Goal: Obtain resource: Obtain resource

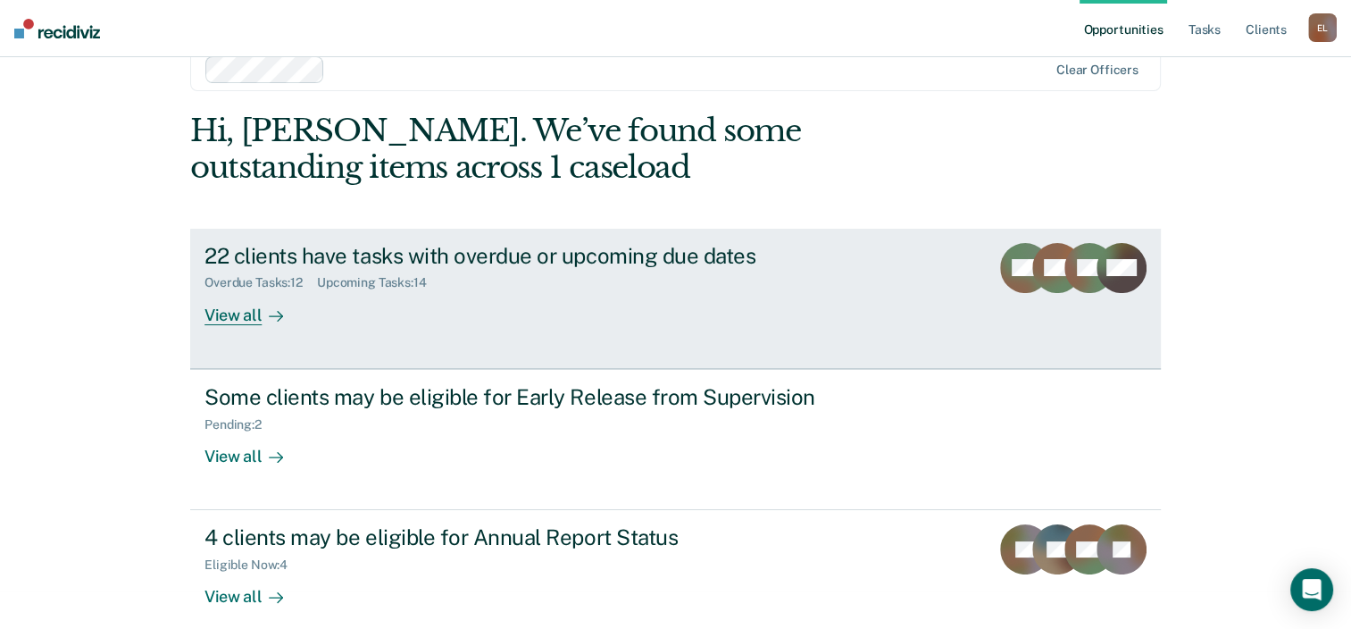
scroll to position [58, 0]
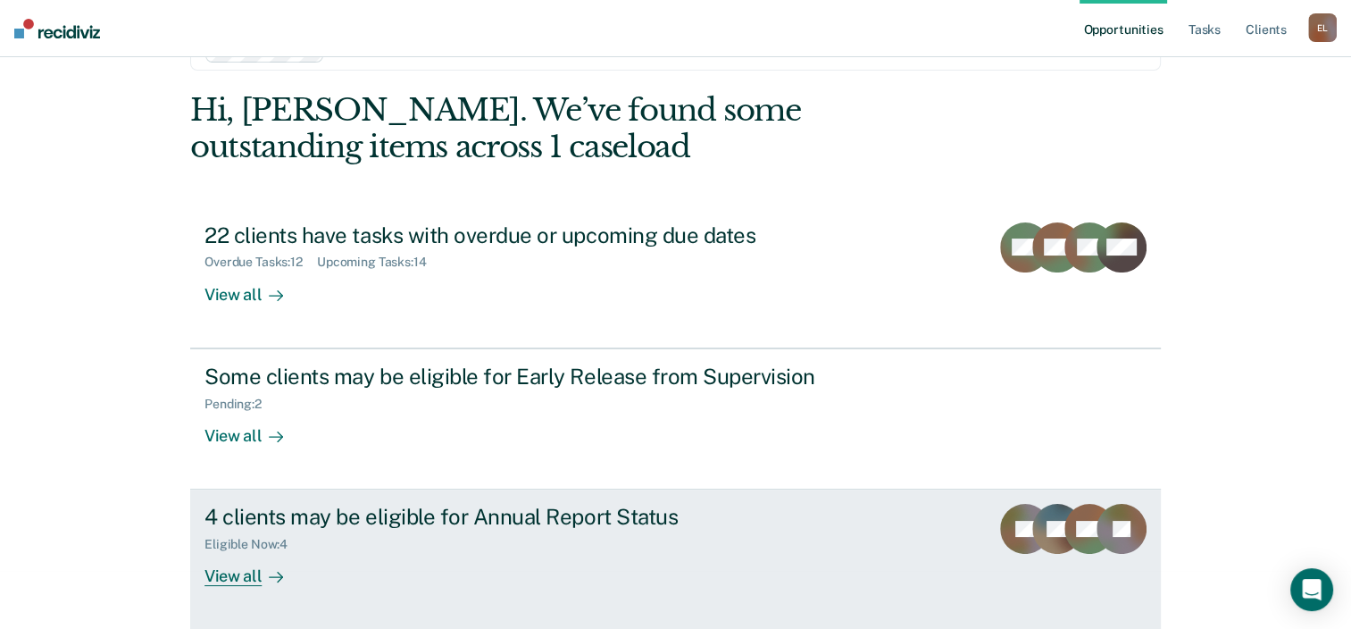
click at [500, 531] on div "Eligible Now : 4" at bounding box center [518, 541] width 627 height 22
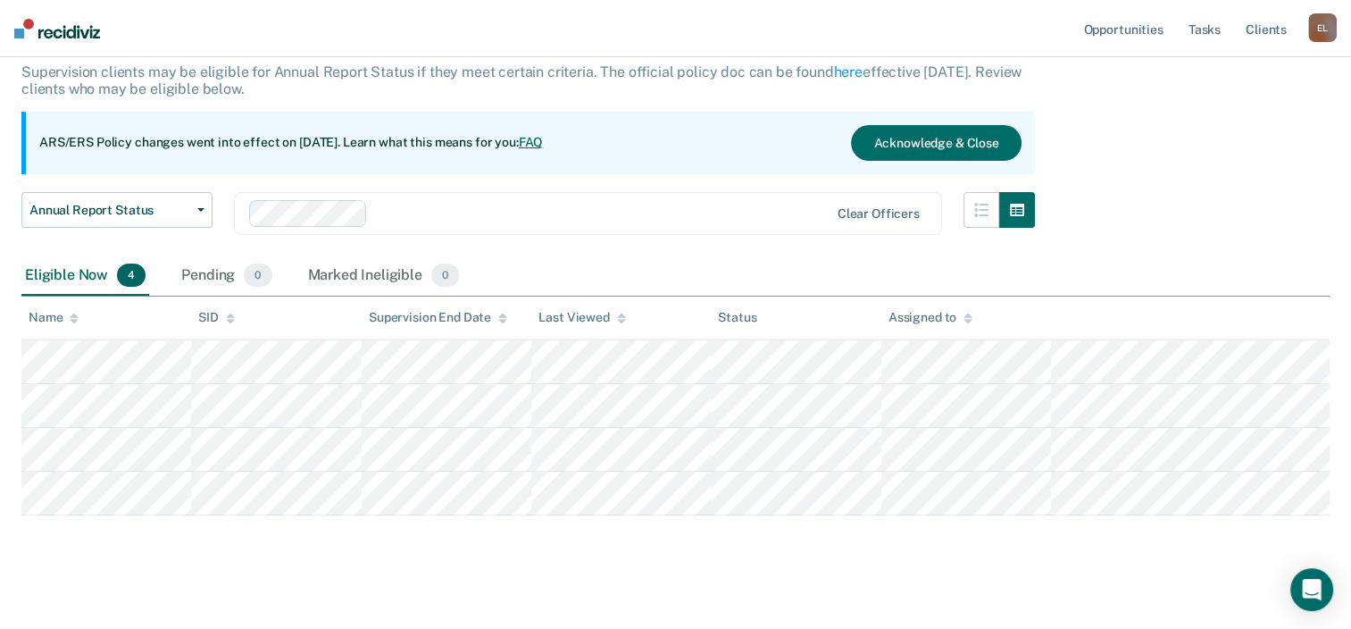
scroll to position [124, 0]
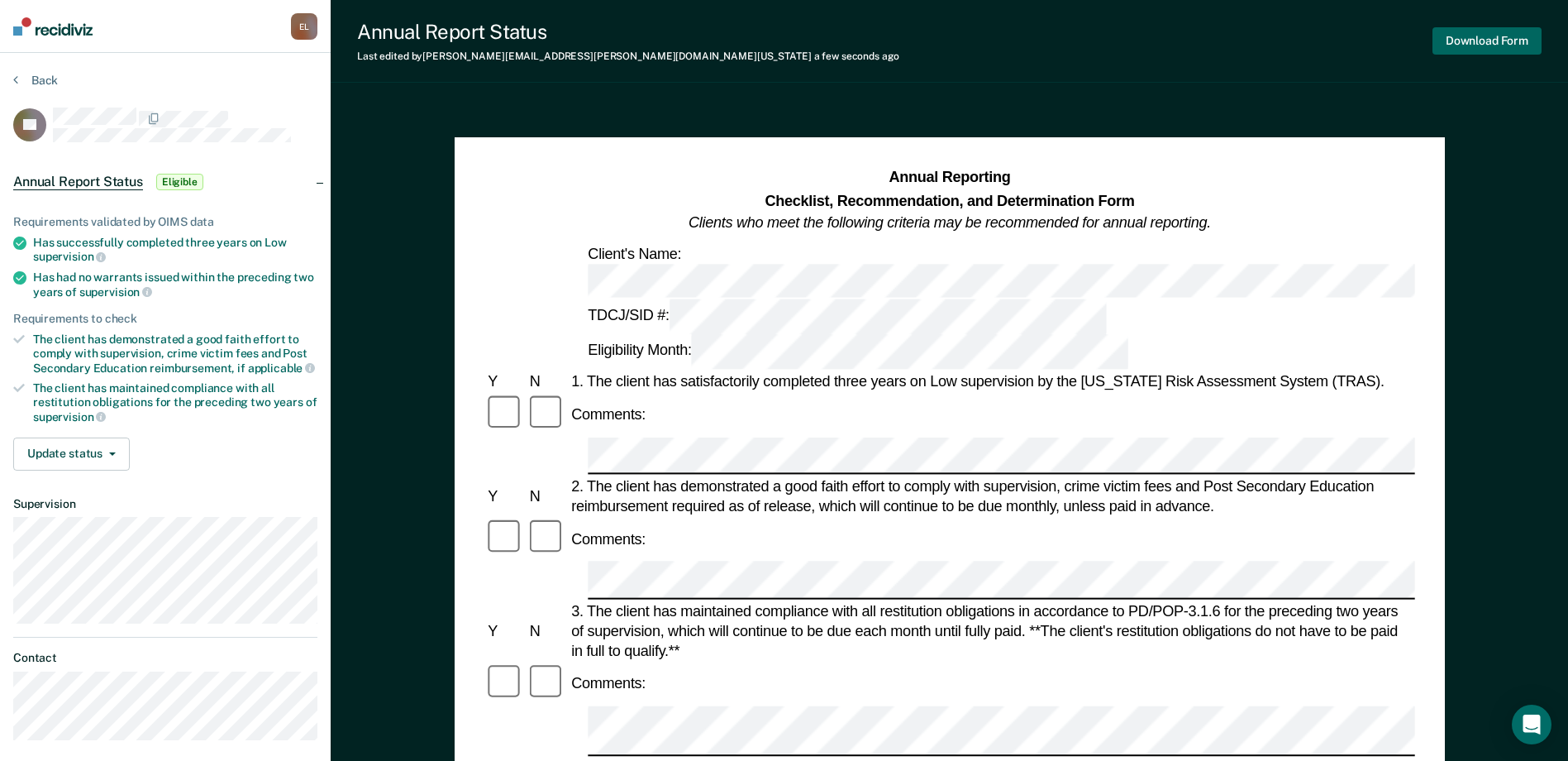
click at [1263, 34] on button "Download Form" at bounding box center [1487, 40] width 109 height 27
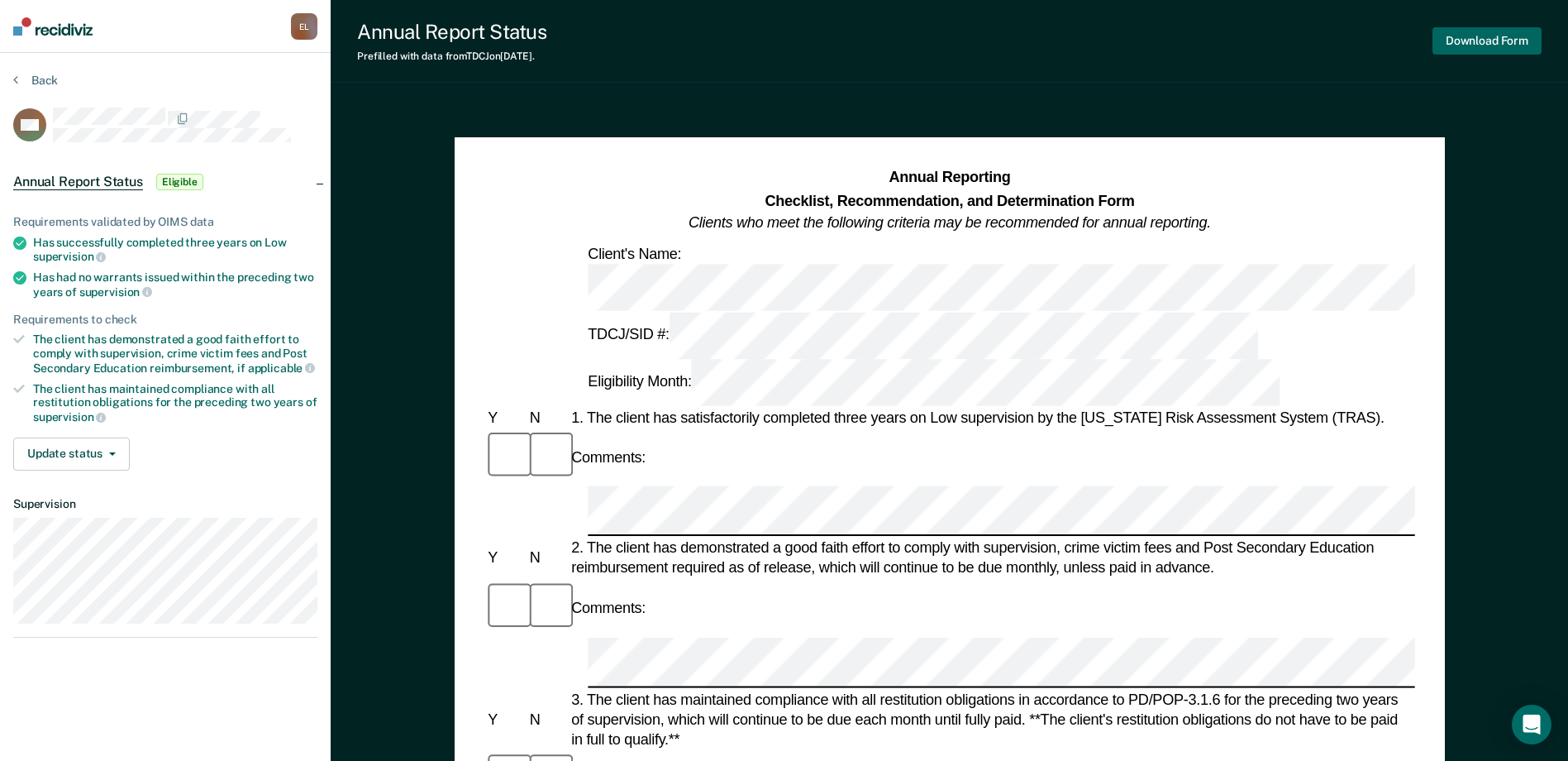
click at [1263, 34] on button "Download Form" at bounding box center [1487, 40] width 109 height 27
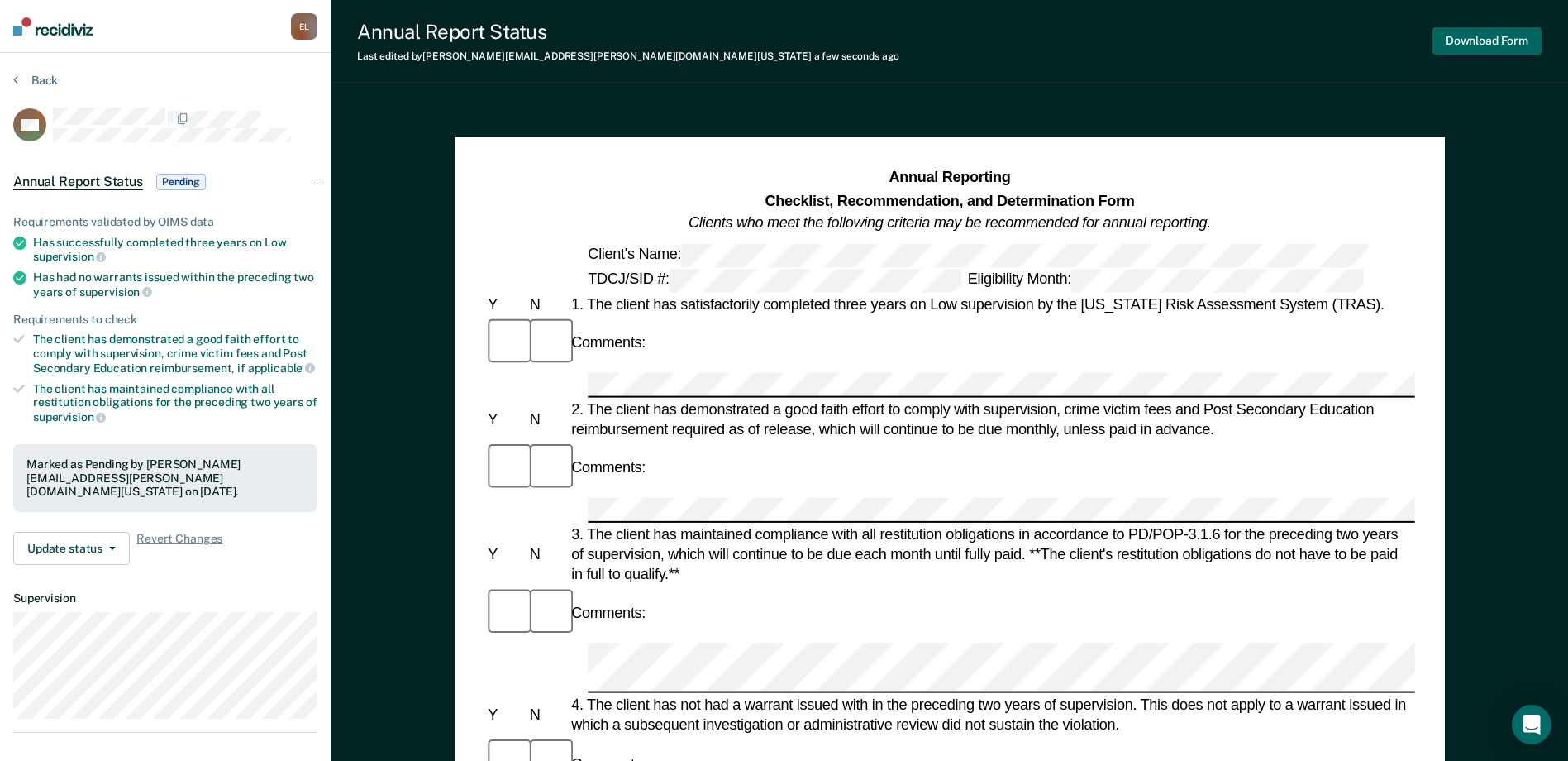
click at [1263, 35] on button "Download Form" at bounding box center [1487, 40] width 109 height 27
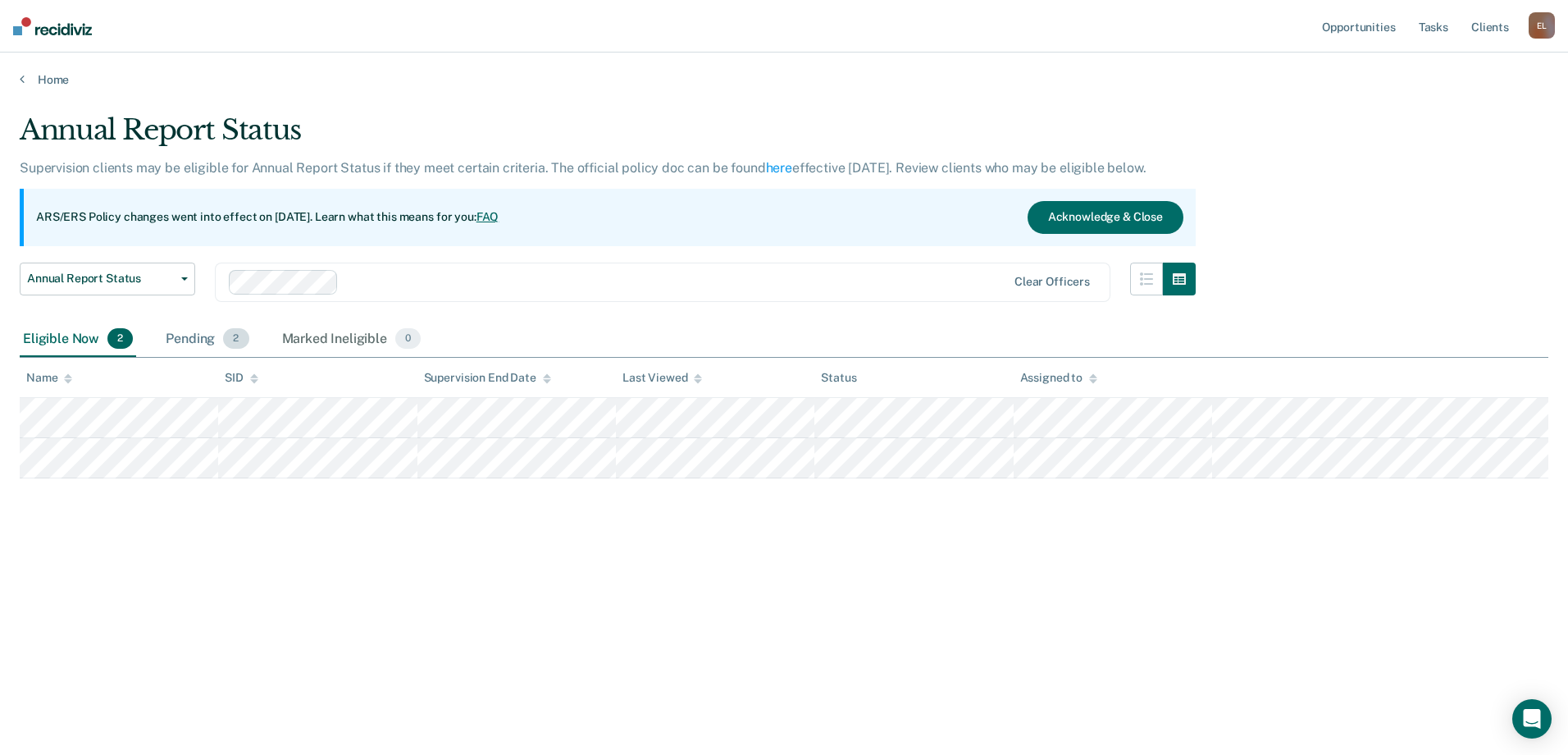
click at [230, 335] on span "2" at bounding box center [236, 338] width 26 height 21
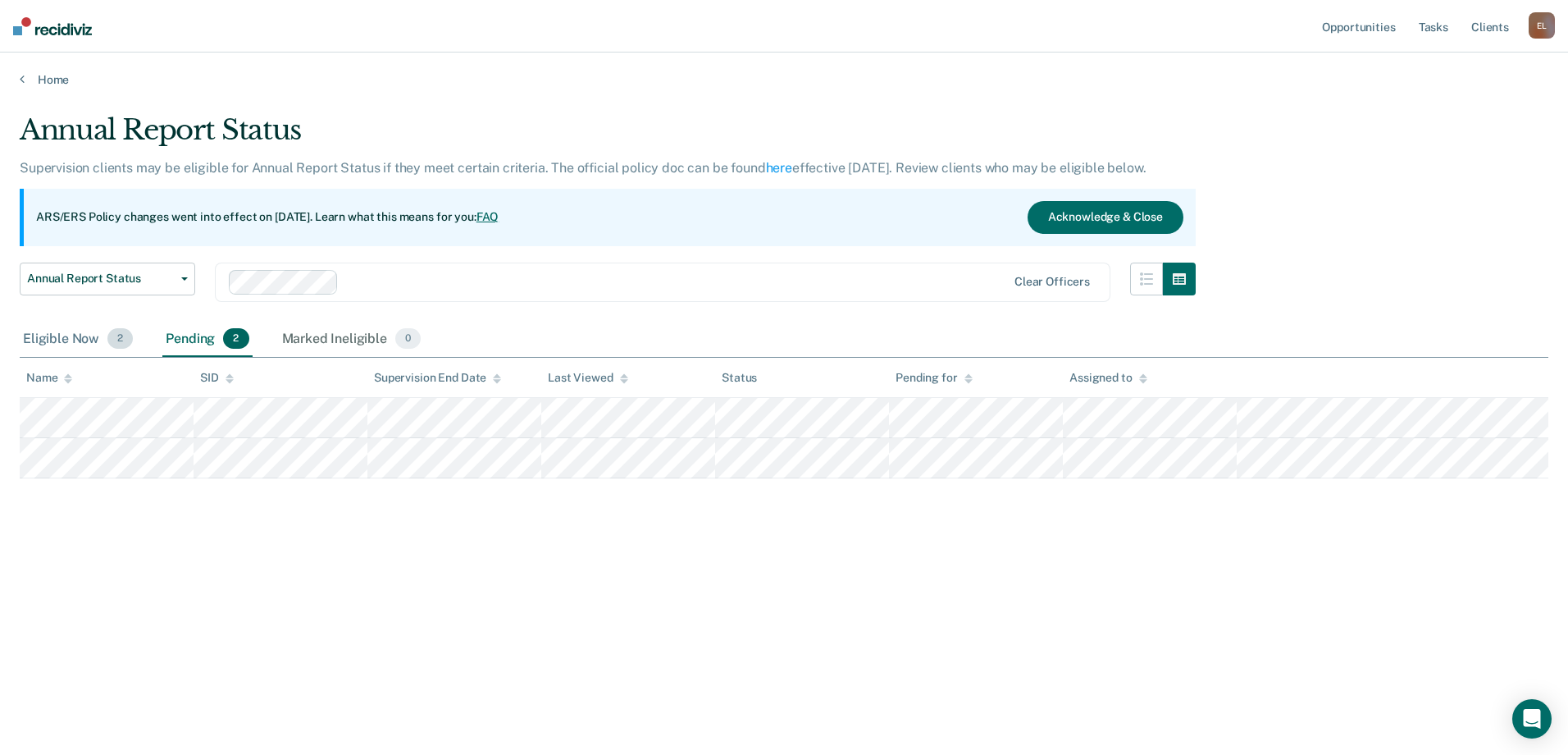
click at [40, 336] on div "Eligible Now 2" at bounding box center [77, 339] width 117 height 36
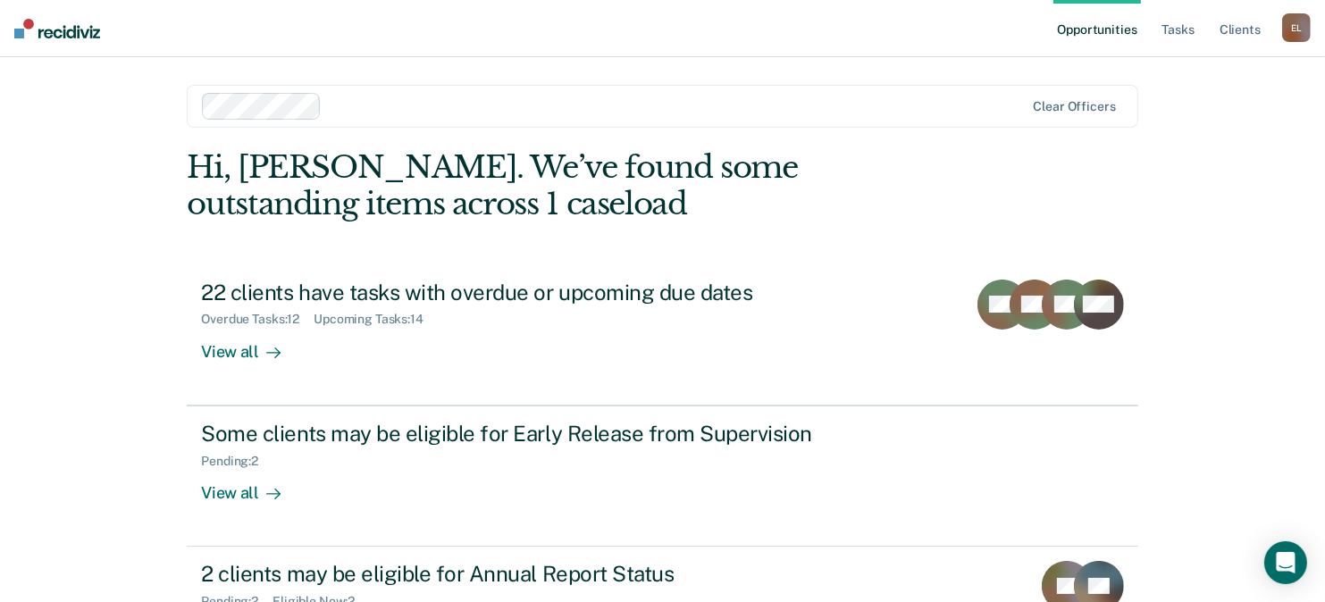
scroll to position [85, 0]
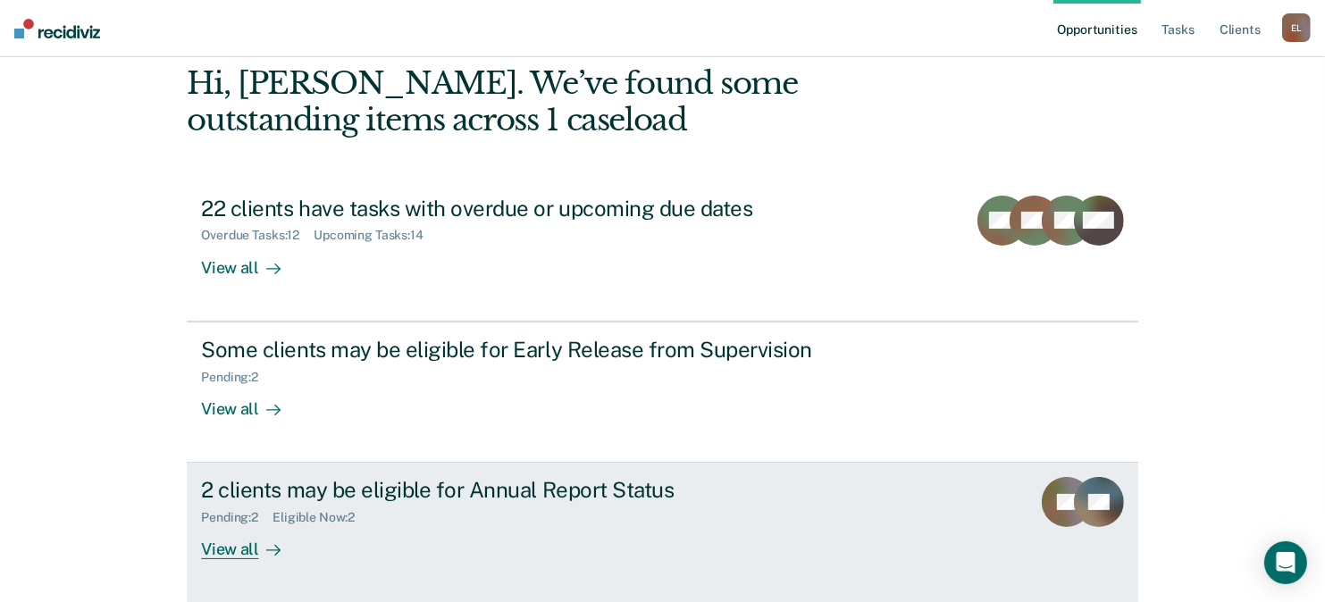
click at [466, 488] on div "2 clients may be eligible for Annual Report Status" at bounding box center [514, 490] width 627 height 26
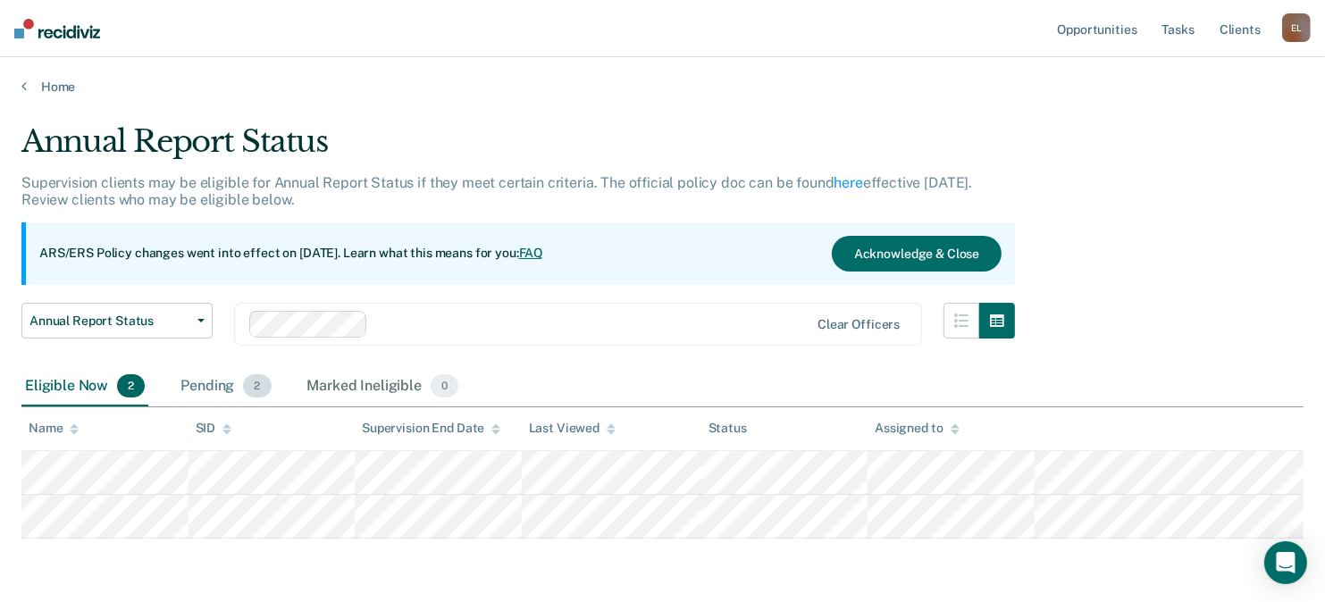
click at [223, 376] on div "Pending 2" at bounding box center [225, 386] width 97 height 39
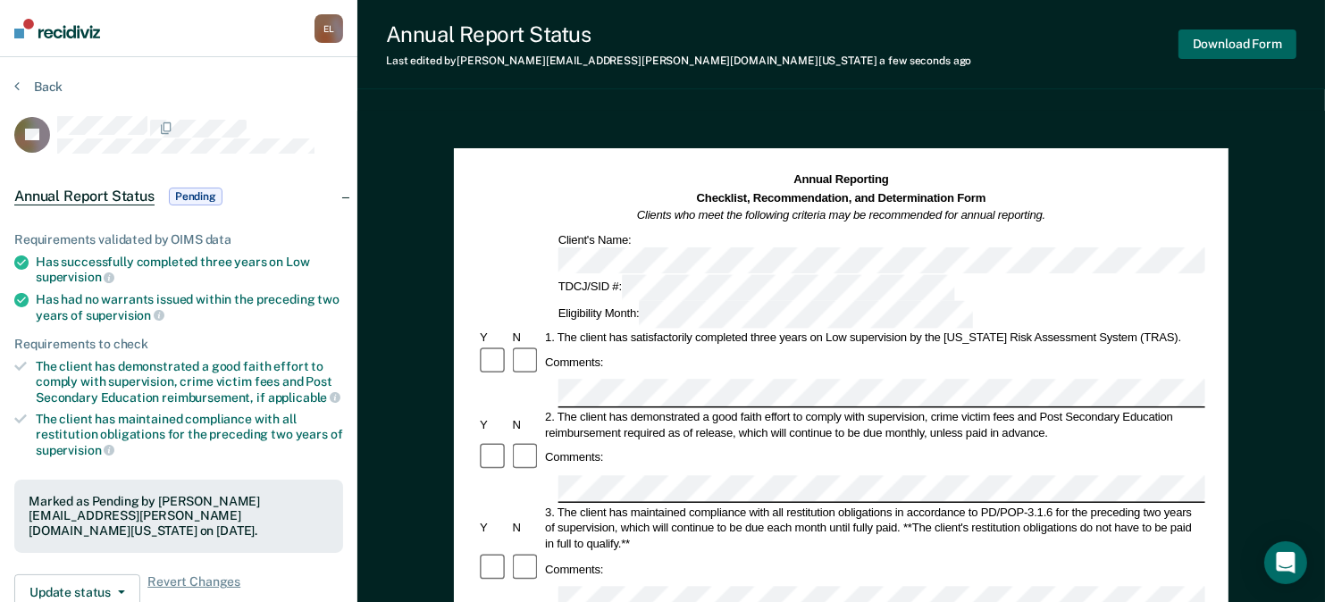
click at [1216, 49] on button "Download Form" at bounding box center [1237, 43] width 118 height 29
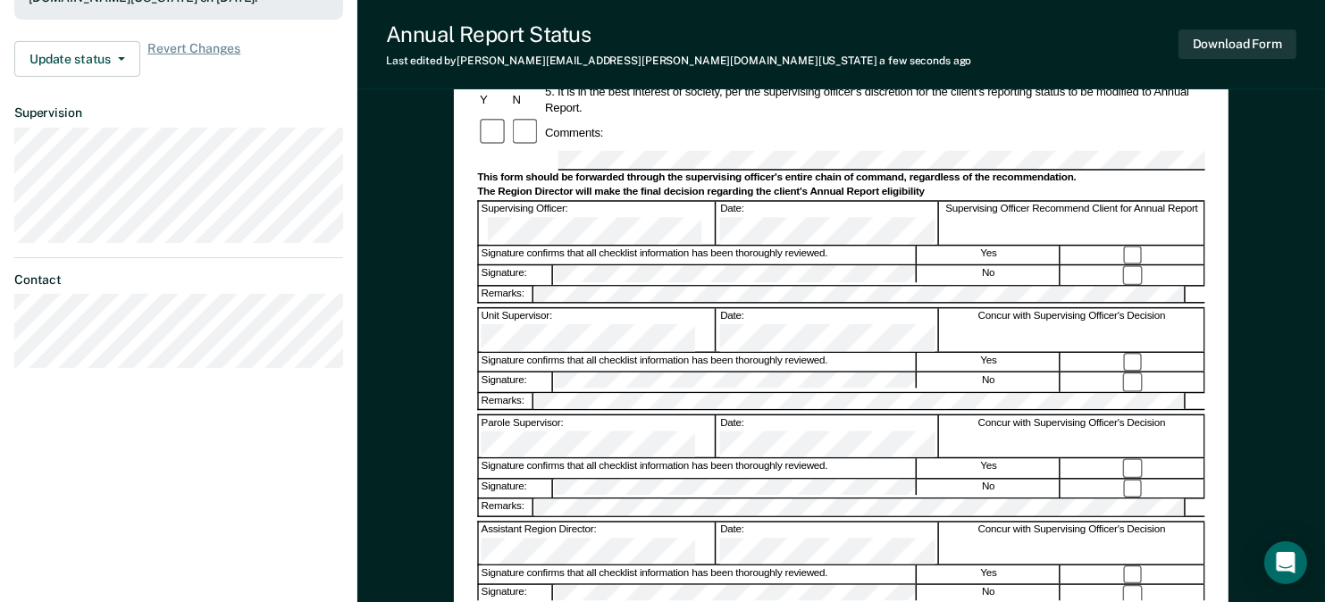
scroll to position [536, 0]
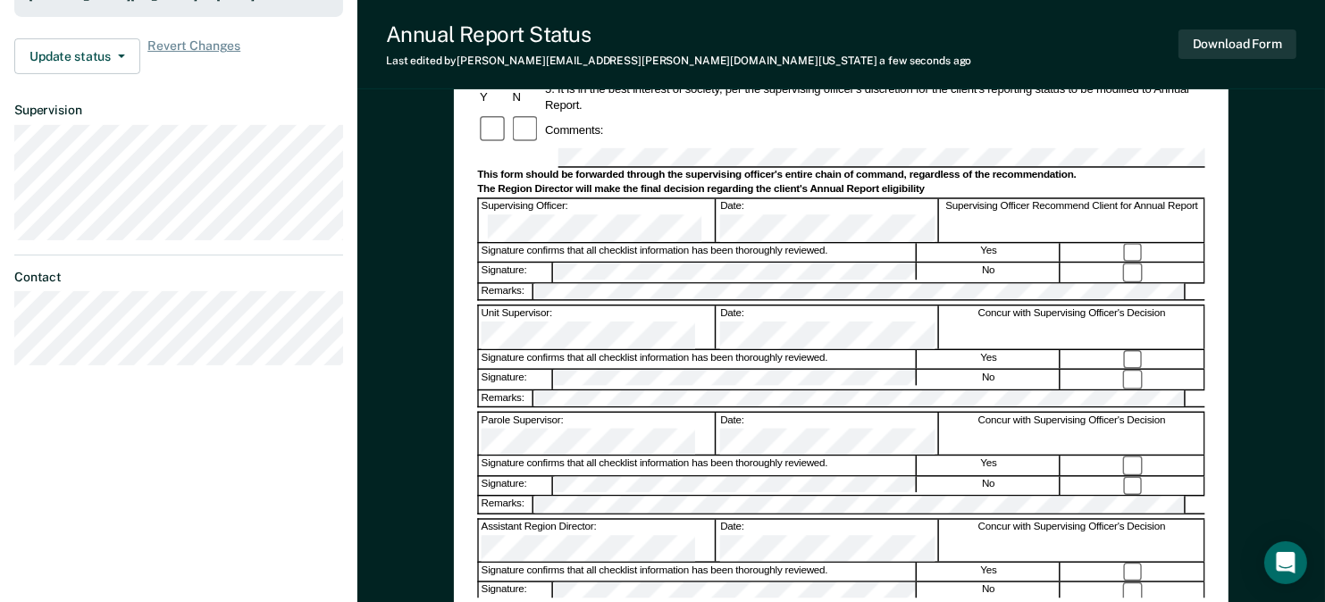
click at [604, 519] on div "Assistant Region Director:" at bounding box center [598, 540] width 238 height 42
click at [606, 519] on div "Assistant Region Director:" at bounding box center [598, 540] width 238 height 42
click at [589, 519] on div "Assistant Region Director:" at bounding box center [598, 540] width 238 height 42
click at [623, 519] on div "Assistant Region Director:" at bounding box center [598, 540] width 238 height 42
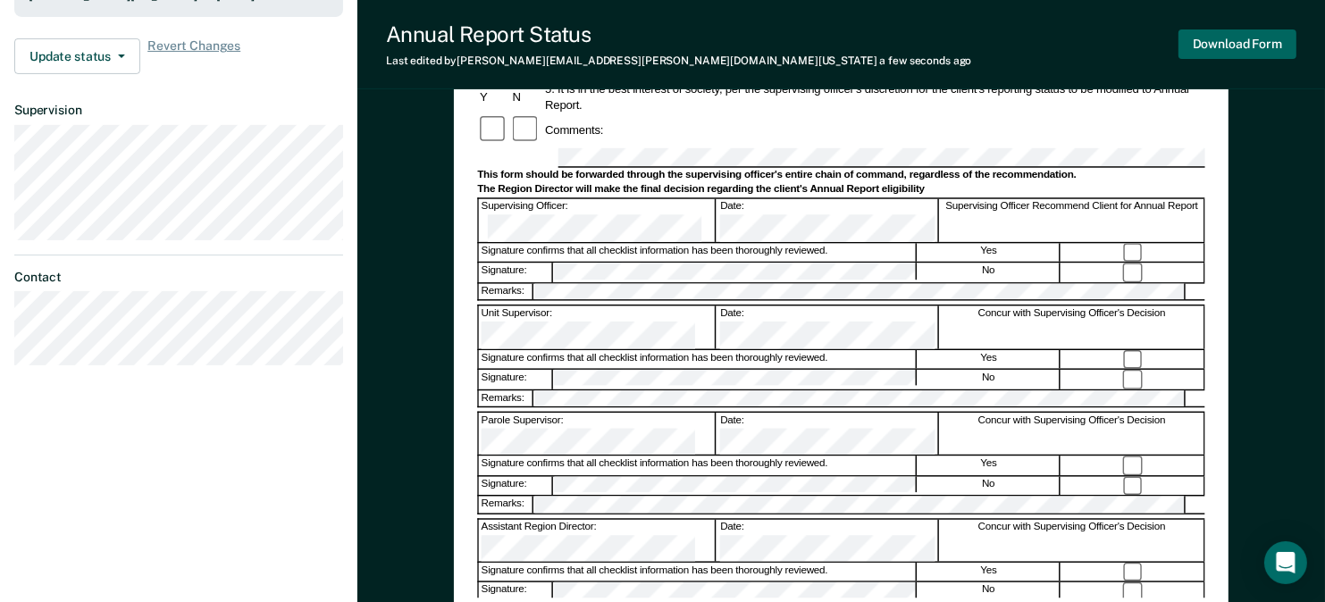
click at [1250, 46] on button "Download Form" at bounding box center [1237, 43] width 118 height 29
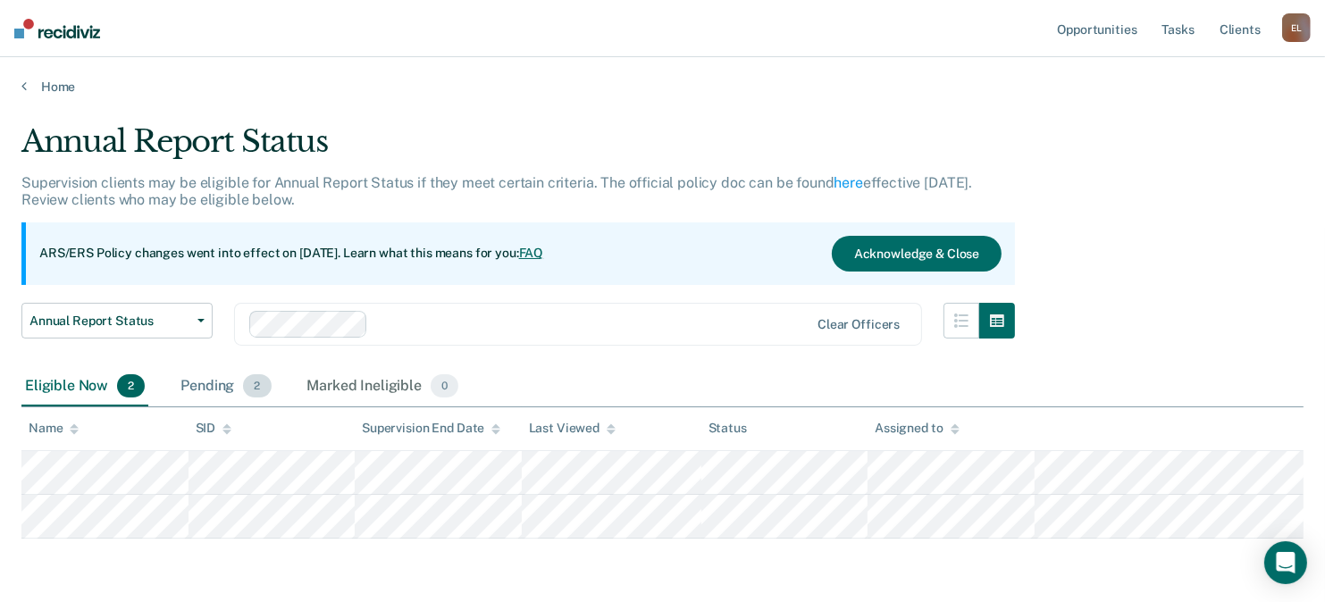
click at [209, 376] on div "Pending 2" at bounding box center [225, 386] width 97 height 39
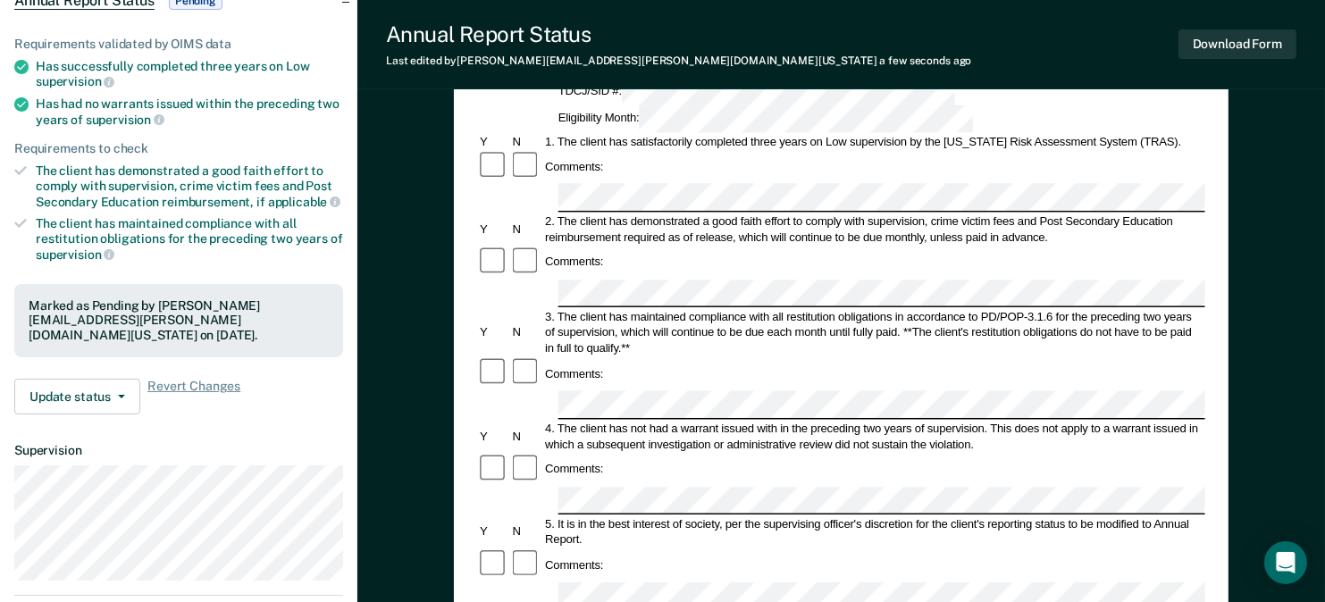
scroll to position [89, 0]
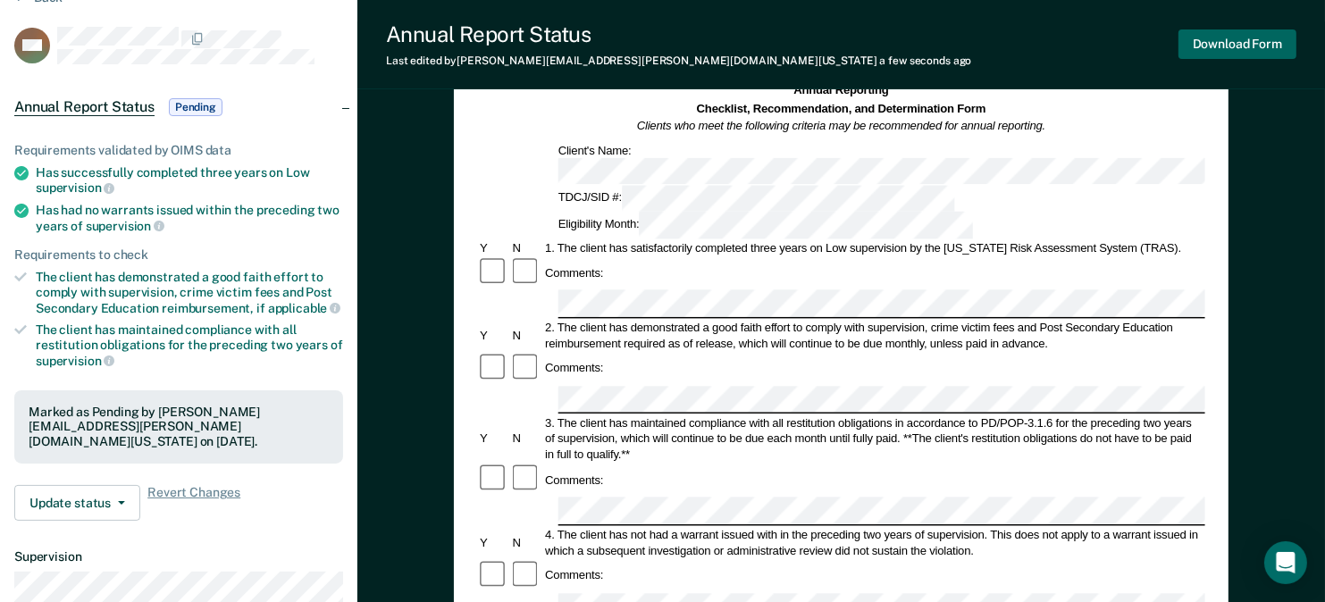
click at [1243, 48] on button "Download Form" at bounding box center [1237, 43] width 118 height 29
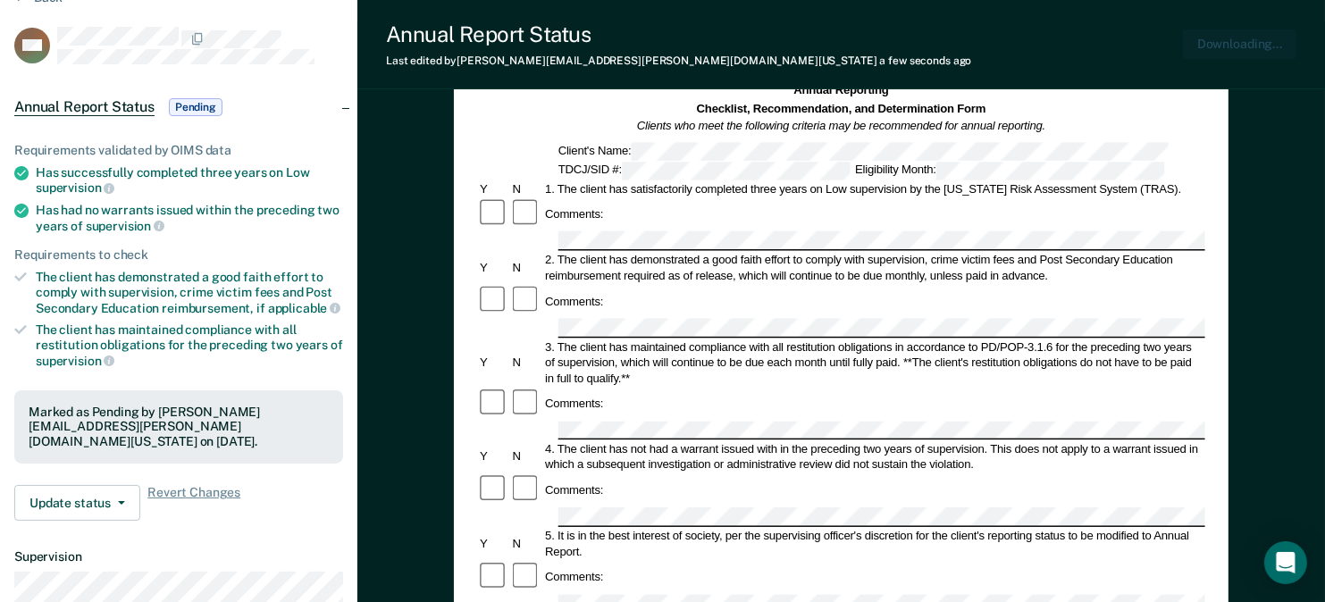
scroll to position [0, 0]
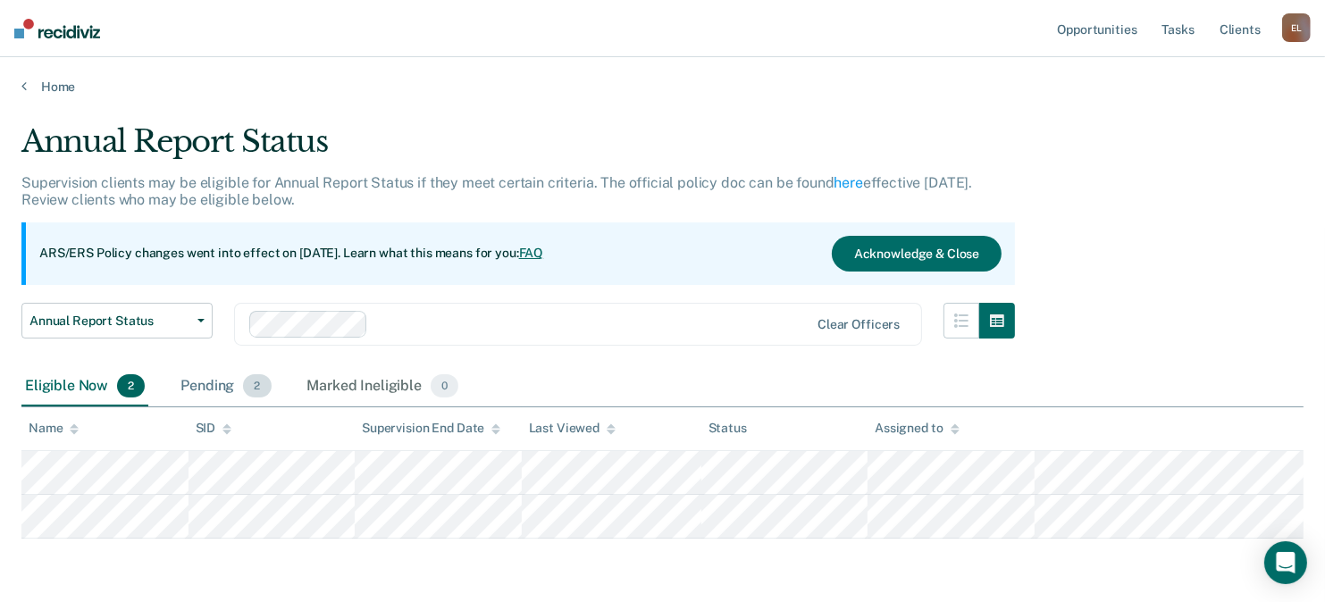
click at [216, 385] on div "Pending 2" at bounding box center [225, 386] width 97 height 39
click at [189, 382] on div "Pending 2" at bounding box center [225, 386] width 97 height 39
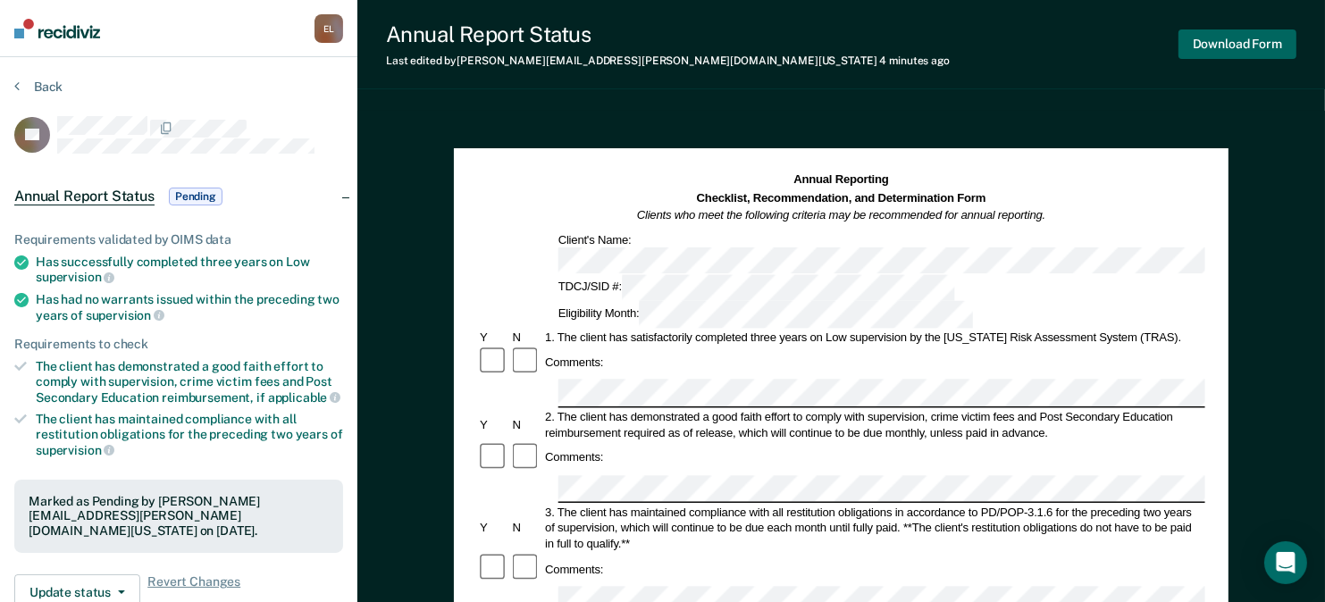
click at [1236, 48] on button "Download Form" at bounding box center [1237, 43] width 118 height 29
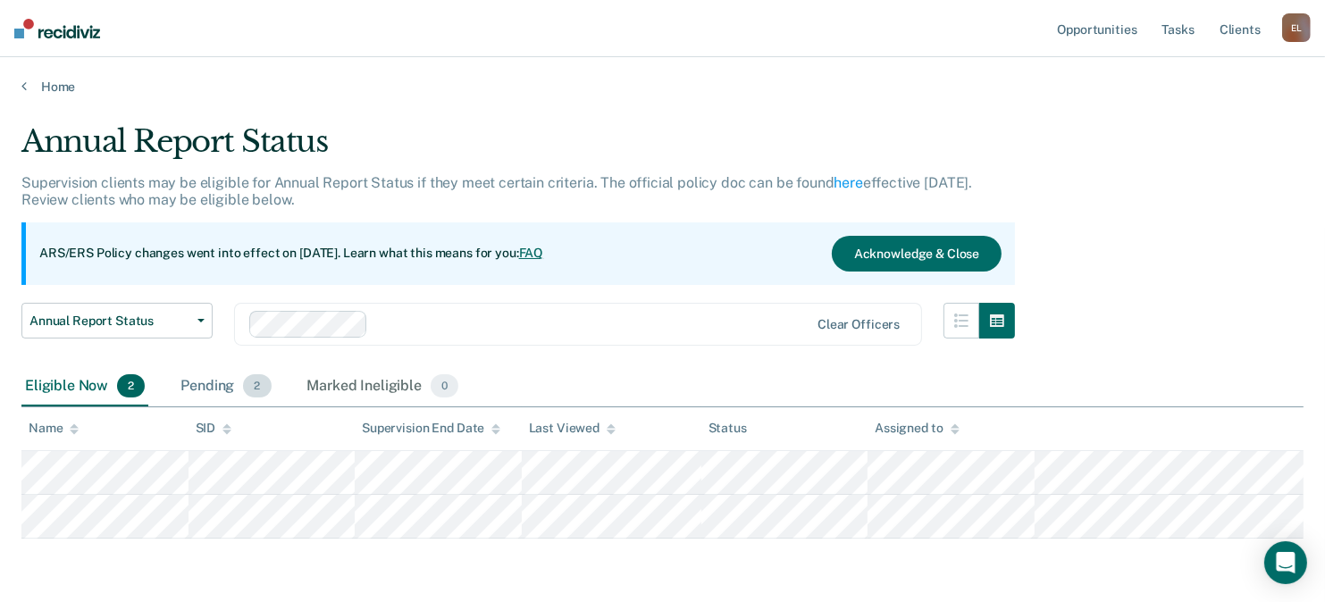
click at [229, 376] on div "Pending 2" at bounding box center [225, 386] width 97 height 39
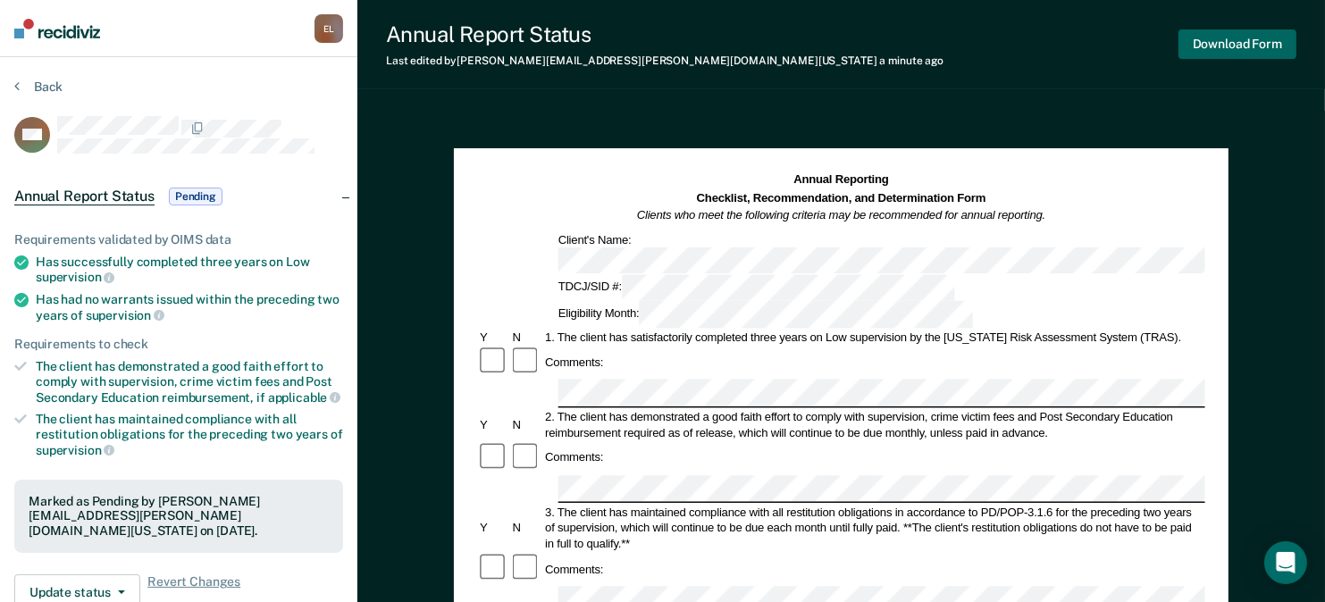
click at [1223, 44] on button "Download Form" at bounding box center [1237, 43] width 118 height 29
